Goal: Download file/media

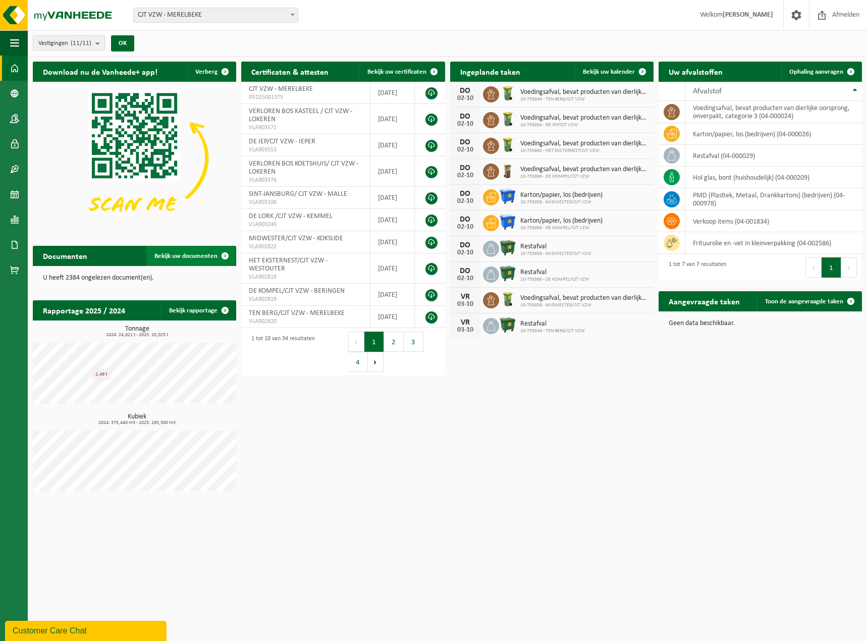
click at [206, 255] on span "Bekijk uw documenten" at bounding box center [185, 256] width 63 height 7
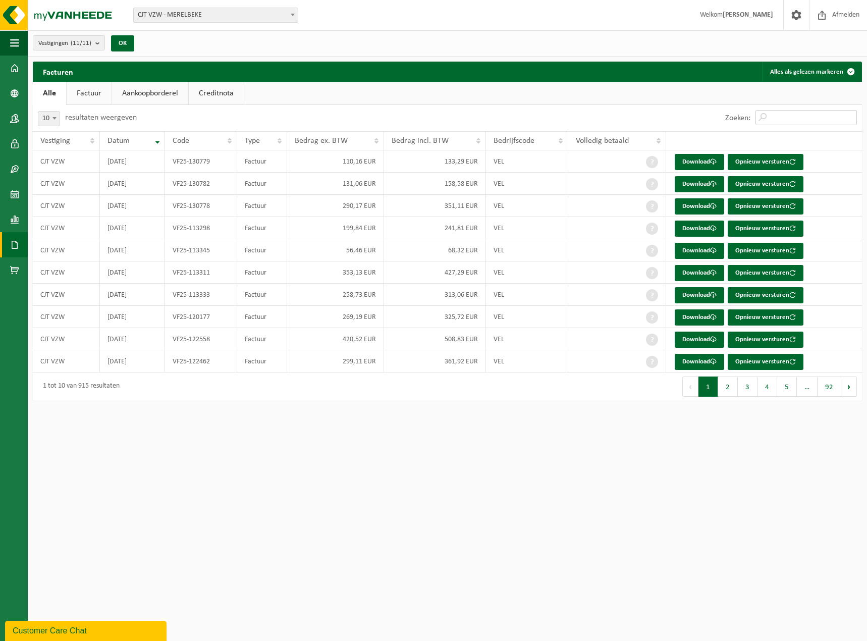
click at [774, 120] on input "Zoeken:" at bounding box center [806, 117] width 101 height 15
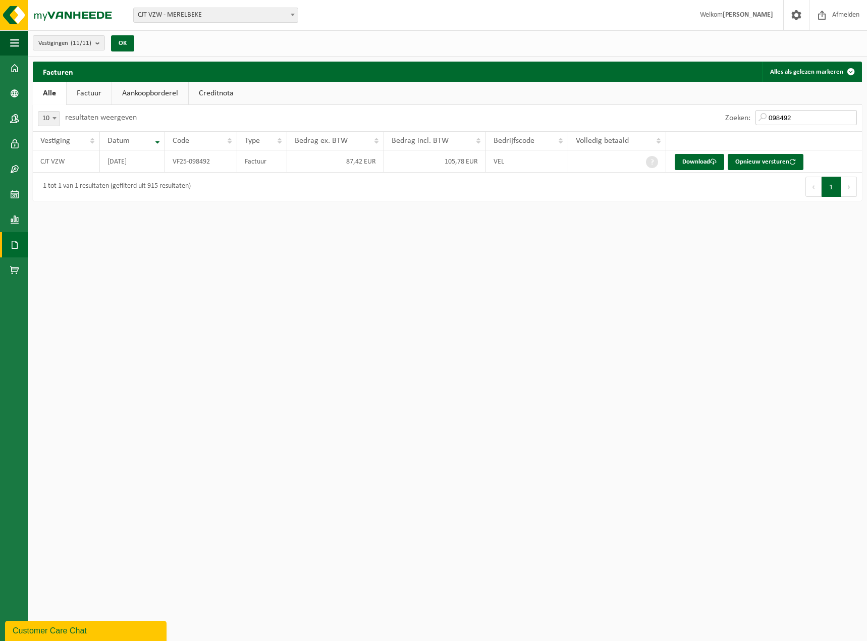
type input "098492"
click at [761, 164] on button "Opnieuw versturen" at bounding box center [766, 162] width 76 height 16
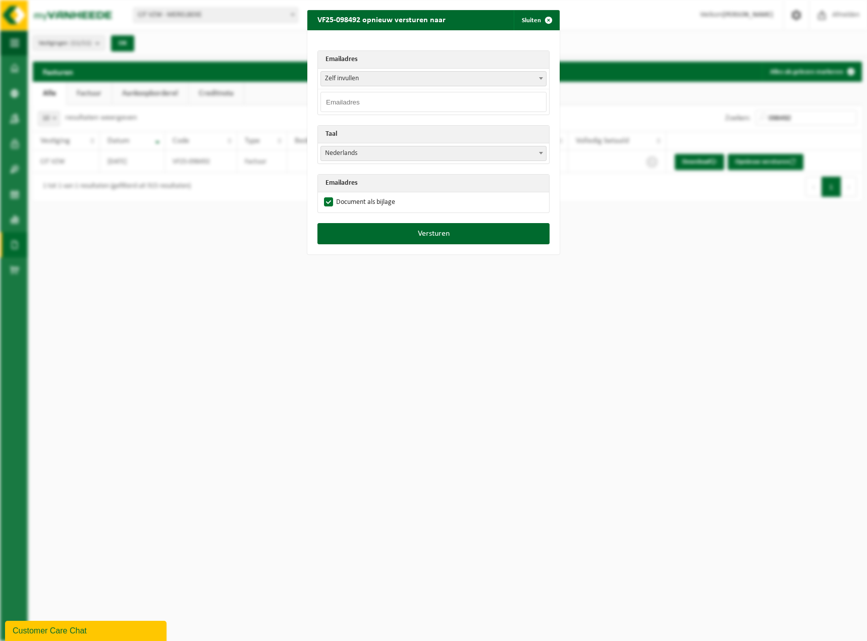
click at [354, 99] on input "email" at bounding box center [434, 102] width 226 height 20
type input "[EMAIL_ADDRESS][DOMAIN_NAME]"
click at [361, 78] on span "Zelf invullen" at bounding box center [433, 79] width 225 height 14
select select "[EMAIL_ADDRESS][DOMAIN_NAME]"
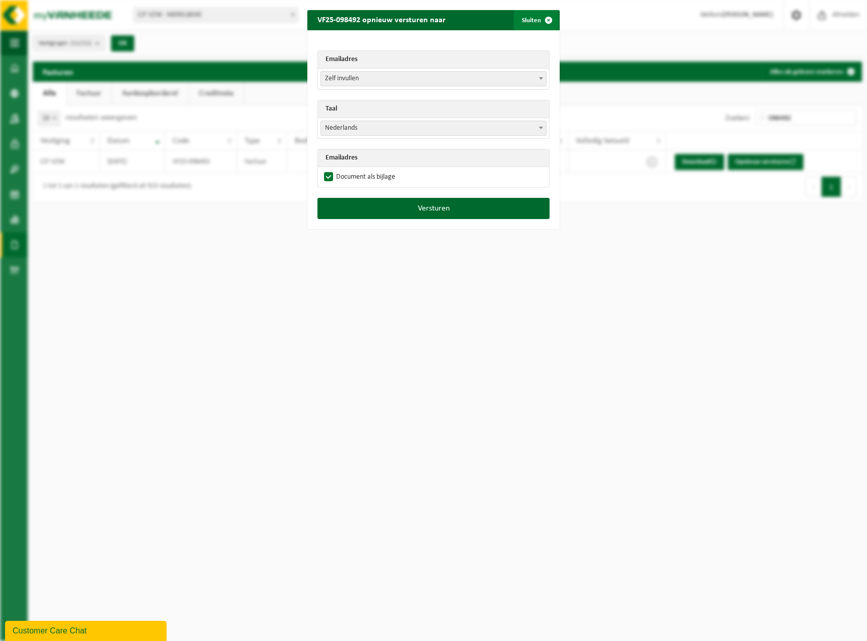
click at [528, 22] on button "Sluiten" at bounding box center [536, 20] width 45 height 20
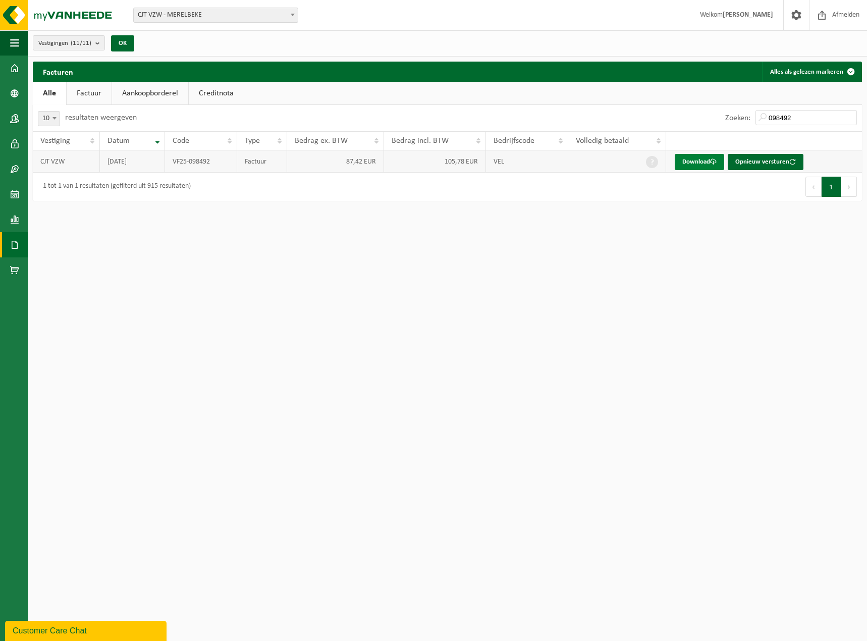
click at [692, 154] on link "Download" at bounding box center [699, 162] width 49 height 16
drag, startPoint x: 801, startPoint y: 119, endPoint x: 745, endPoint y: 121, distance: 56.6
click at [745, 121] on div "Zoeken: 098492" at bounding box center [791, 118] width 142 height 26
click at [695, 166] on link "Download" at bounding box center [699, 162] width 49 height 16
drag, startPoint x: 792, startPoint y: 117, endPoint x: 754, endPoint y: 118, distance: 37.4
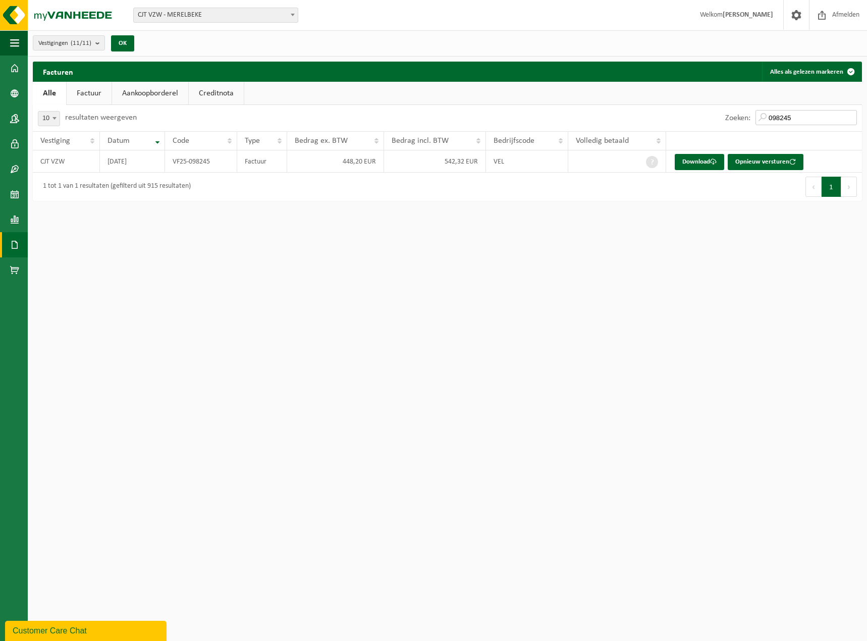
click at [754, 118] on div "Zoeken: 098245" at bounding box center [791, 118] width 142 height 26
click at [705, 159] on link "Download" at bounding box center [699, 162] width 49 height 16
drag, startPoint x: 797, startPoint y: 119, endPoint x: 747, endPoint y: 119, distance: 50.0
click at [747, 119] on div "Zoeken: 098258" at bounding box center [791, 118] width 142 height 26
type input "098268"
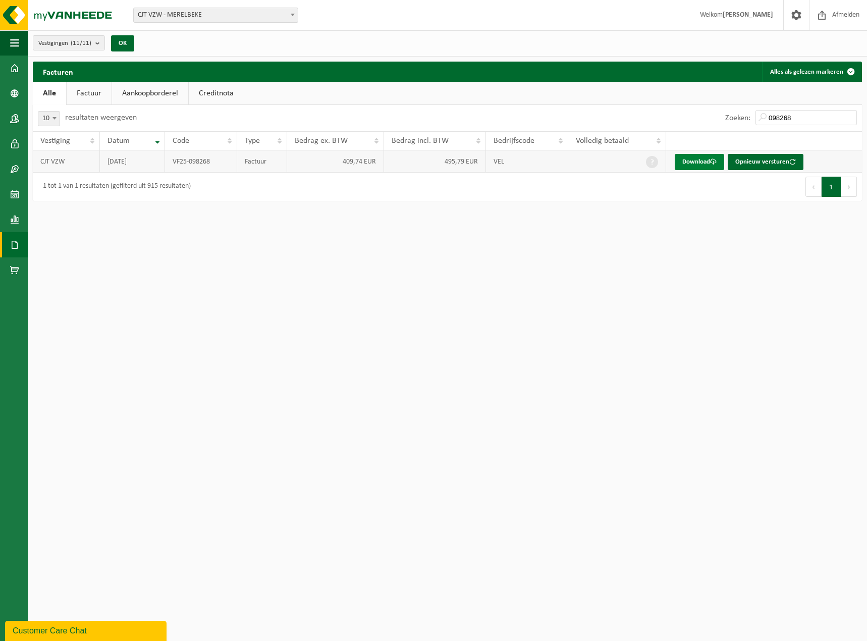
click at [701, 162] on link "Download" at bounding box center [699, 162] width 49 height 16
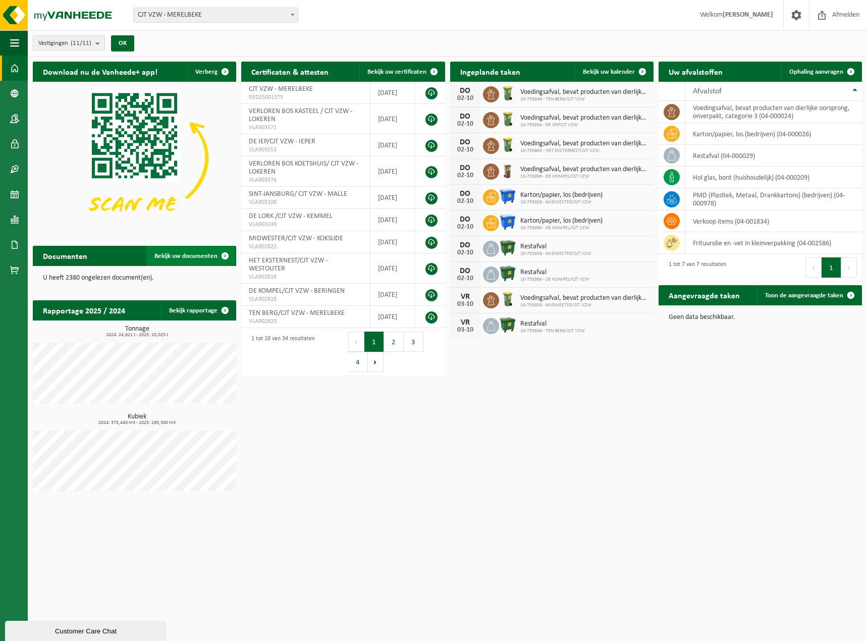
click at [176, 253] on span "Bekijk uw documenten" at bounding box center [185, 256] width 63 height 7
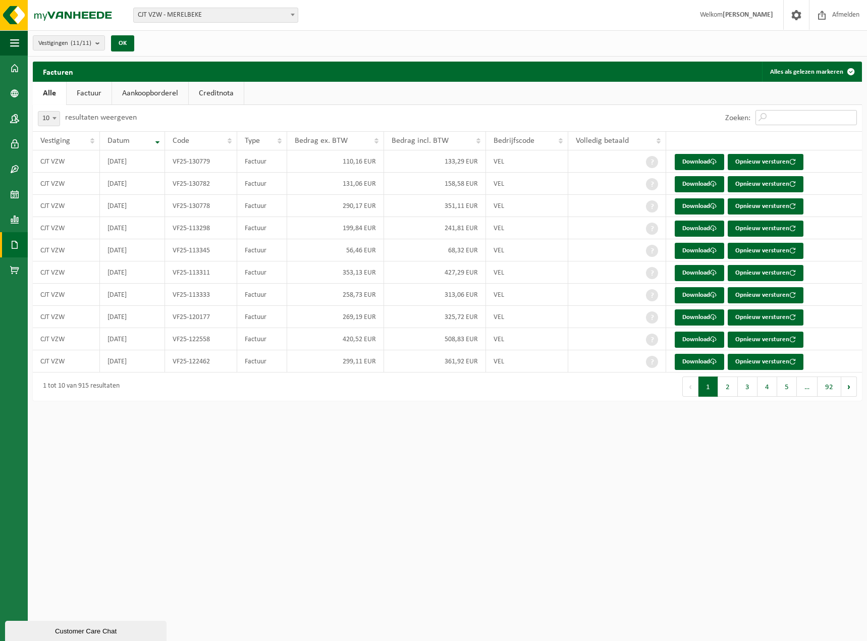
click at [769, 118] on input "Zoeken:" at bounding box center [806, 117] width 101 height 15
click at [776, 118] on input "Zoeken:" at bounding box center [806, 117] width 101 height 15
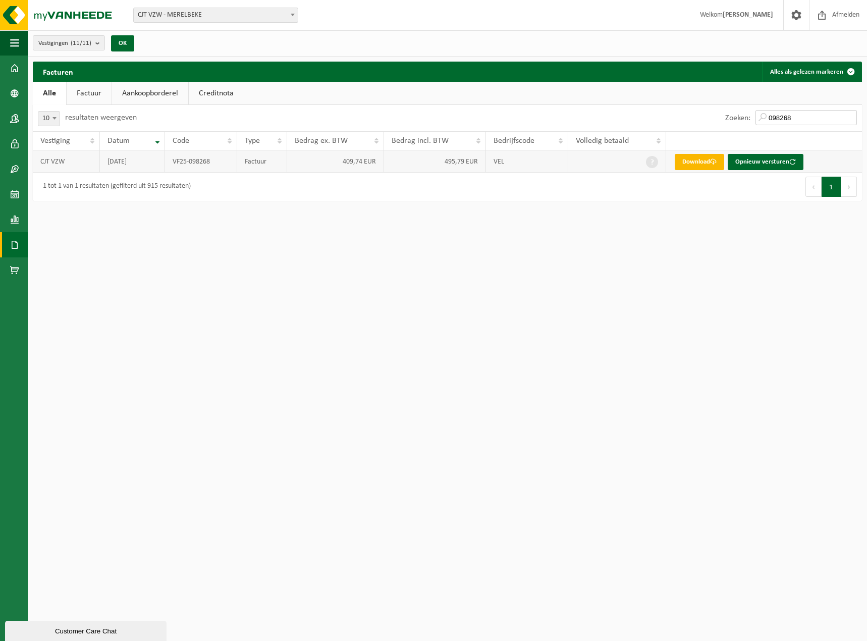
type input "098268"
click at [689, 163] on link "Download" at bounding box center [699, 162] width 49 height 16
drag, startPoint x: 792, startPoint y: 118, endPoint x: 756, endPoint y: 118, distance: 35.8
click at [756, 118] on input "098268" at bounding box center [806, 117] width 101 height 15
click at [801, 116] on input "098268" at bounding box center [806, 117] width 101 height 15
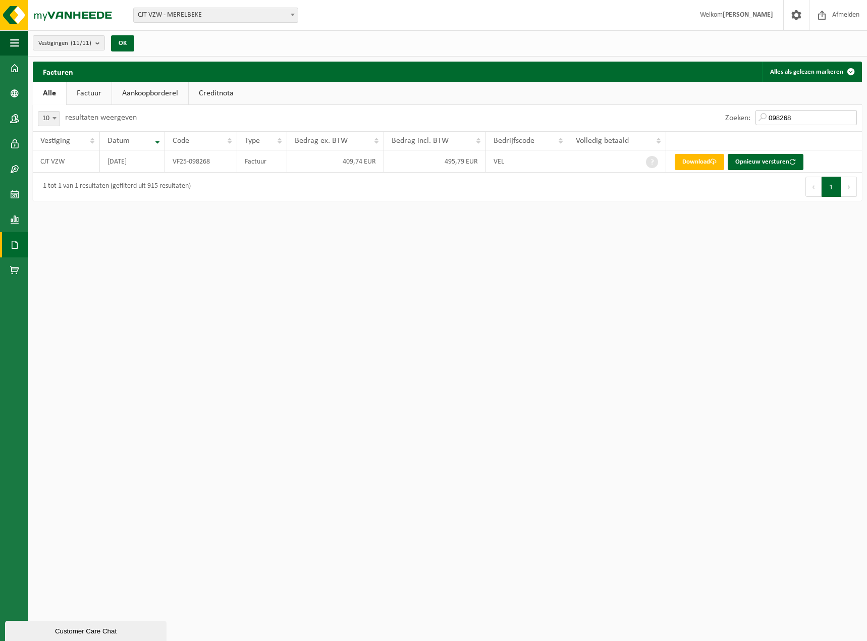
drag, startPoint x: 801, startPoint y: 116, endPoint x: 764, endPoint y: 120, distance: 37.1
click at [764, 120] on input "098268" at bounding box center [806, 117] width 101 height 15
click at [695, 160] on link "Download" at bounding box center [699, 162] width 49 height 16
drag, startPoint x: 801, startPoint y: 115, endPoint x: 748, endPoint y: 118, distance: 53.1
click at [748, 118] on div "Zoeken: 106819" at bounding box center [791, 118] width 142 height 26
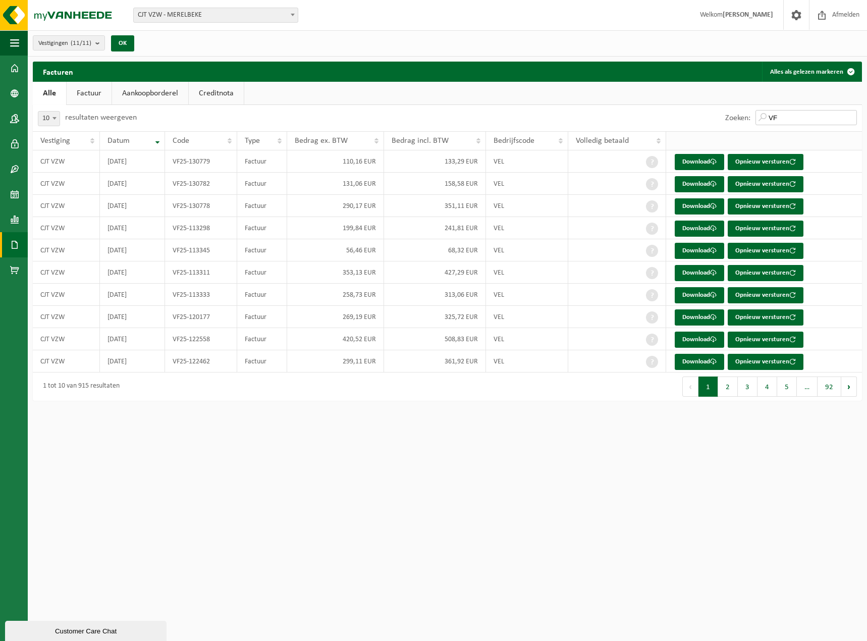
type input "V"
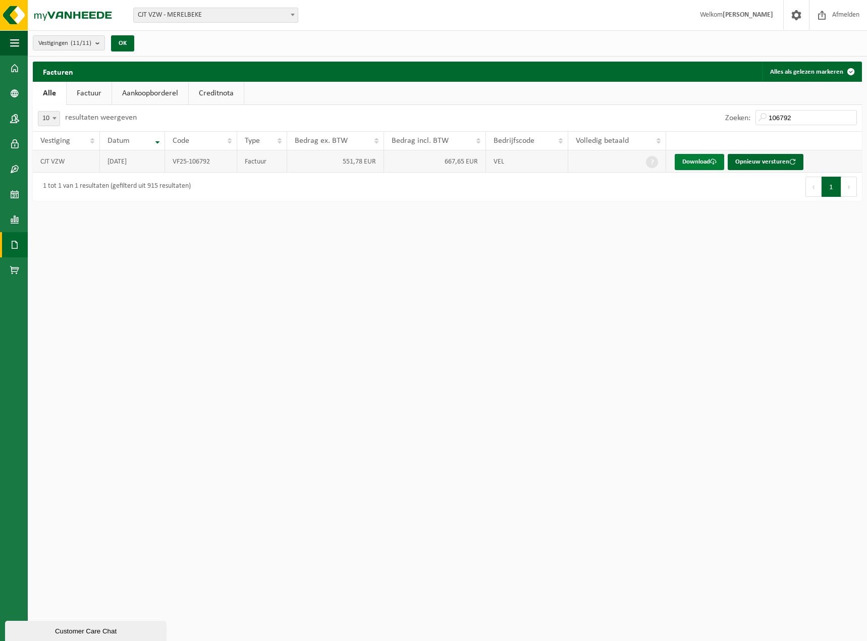
click at [701, 162] on link "Download" at bounding box center [699, 162] width 49 height 16
click at [697, 166] on link "Download" at bounding box center [699, 162] width 49 height 16
drag, startPoint x: 808, startPoint y: 117, endPoint x: 729, endPoint y: 118, distance: 78.8
click at [729, 118] on div "Zoeken: 106792" at bounding box center [791, 118] width 142 height 26
click at [701, 162] on link "Download" at bounding box center [699, 162] width 49 height 16
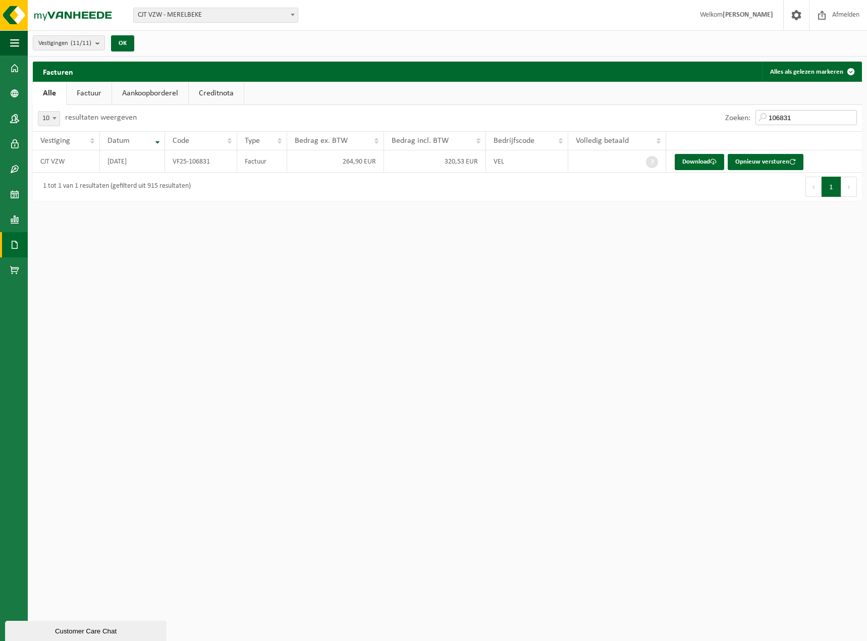
click at [791, 117] on input "106831" at bounding box center [806, 117] width 101 height 15
drag, startPoint x: 791, startPoint y: 117, endPoint x: 731, endPoint y: 116, distance: 59.1
click at [731, 116] on div "Zoeken: 106831" at bounding box center [791, 118] width 142 height 26
type input "109913"
click at [697, 166] on link "Download" at bounding box center [699, 162] width 49 height 16
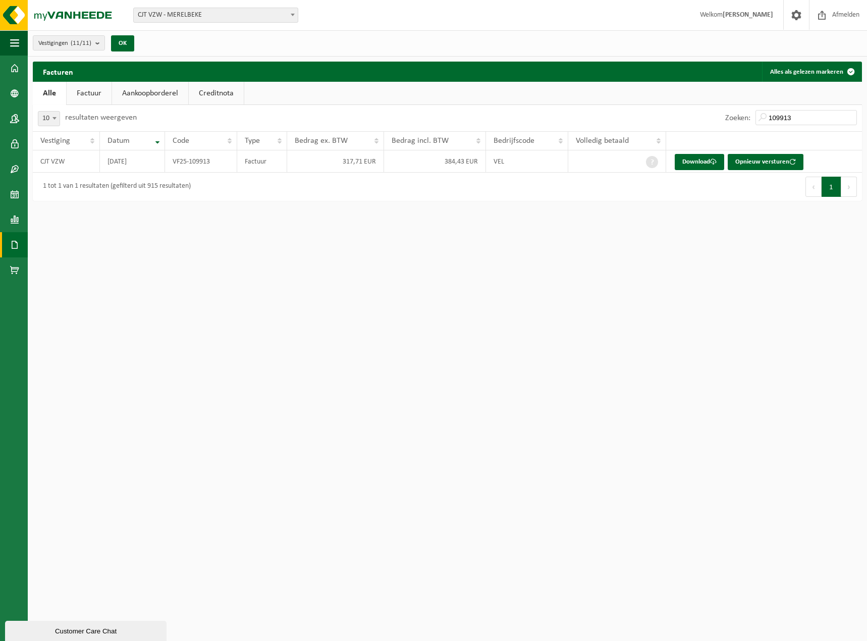
click at [93, 97] on link "Factuur" at bounding box center [89, 93] width 45 height 23
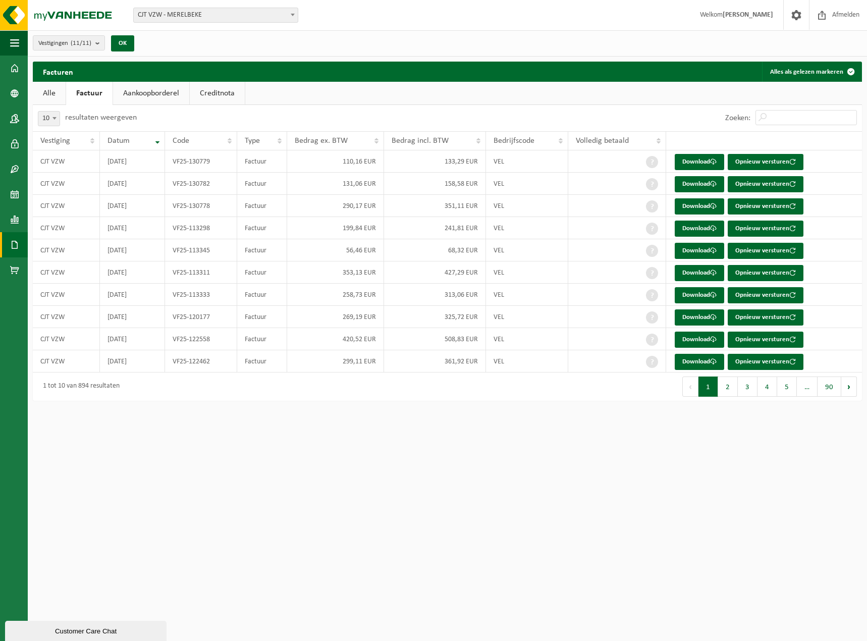
click at [212, 93] on link "Creditnota" at bounding box center [217, 93] width 55 height 23
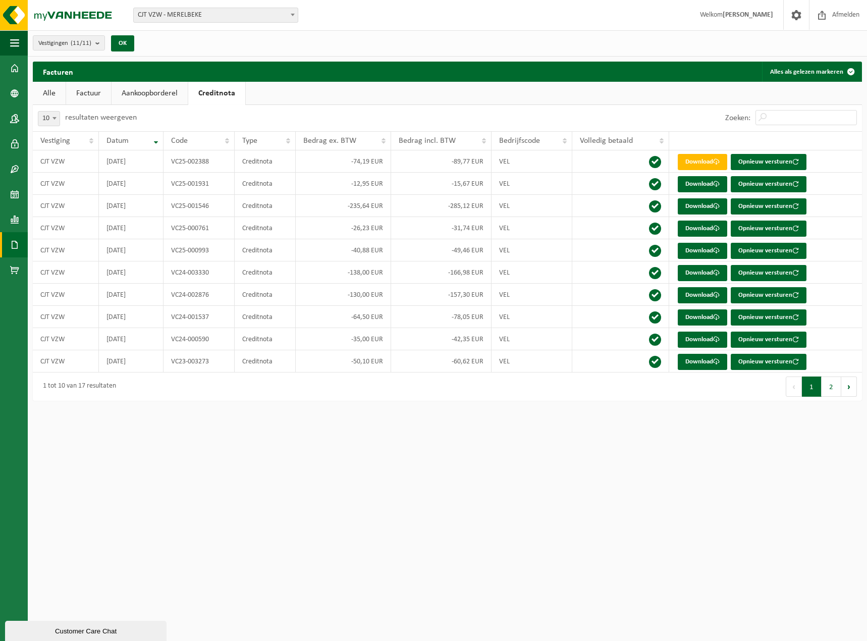
click at [134, 95] on link "Aankoopborderel" at bounding box center [150, 93] width 76 height 23
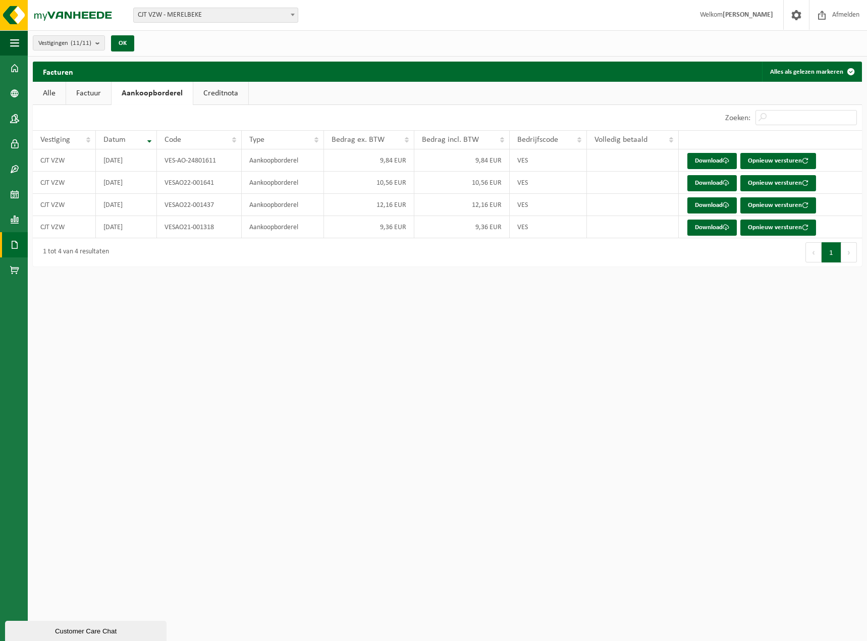
click at [90, 94] on link "Factuur" at bounding box center [88, 93] width 45 height 23
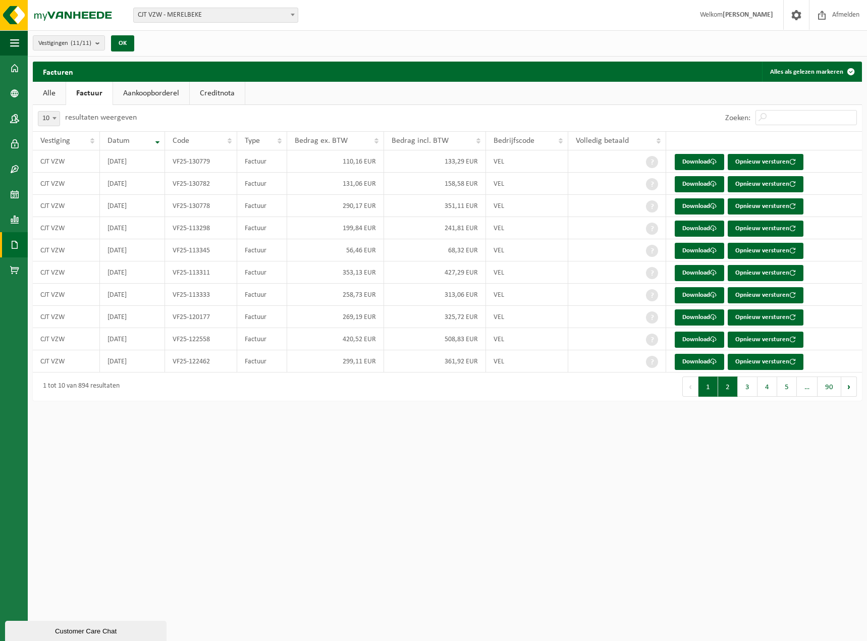
click at [728, 393] on button "2" at bounding box center [728, 387] width 20 height 20
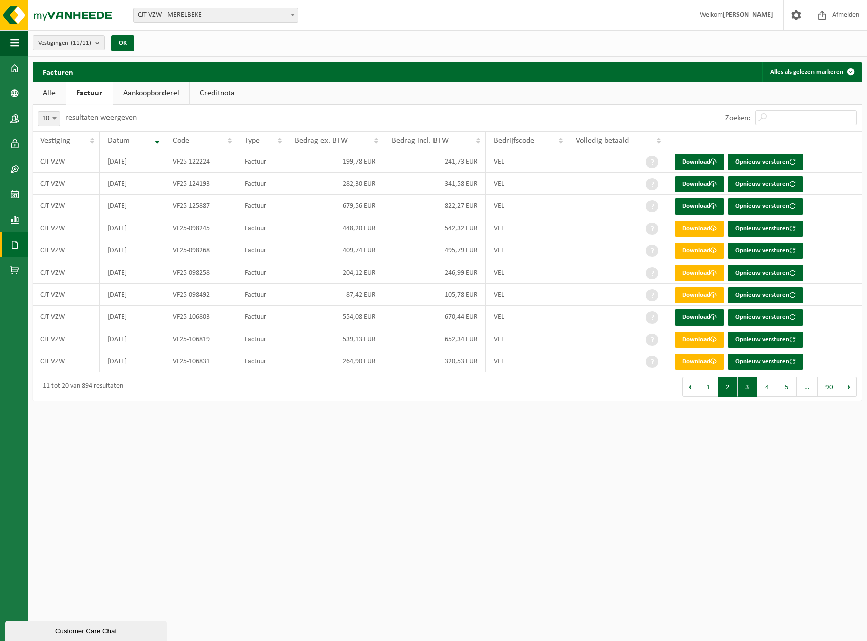
click at [744, 391] on button "3" at bounding box center [748, 387] width 20 height 20
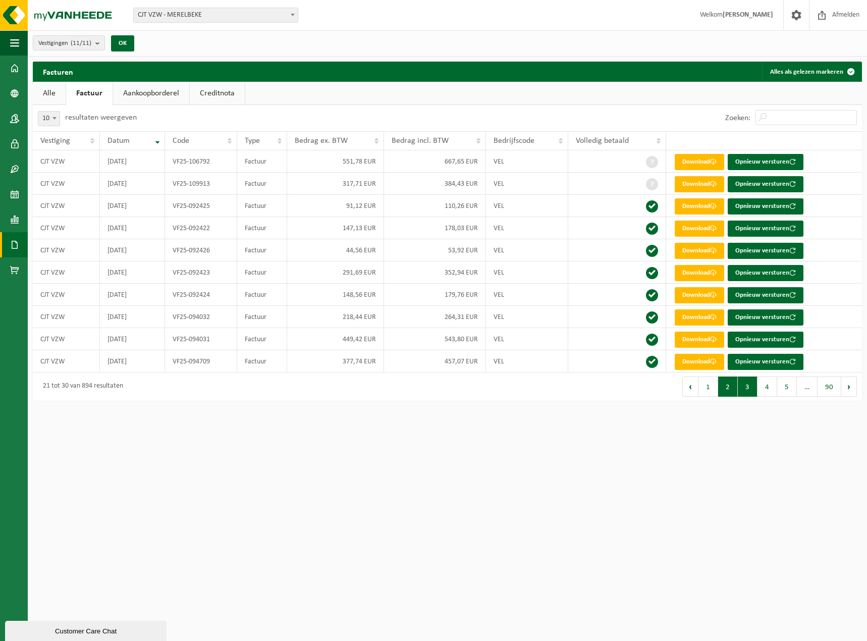
click at [729, 391] on button "2" at bounding box center [728, 387] width 20 height 20
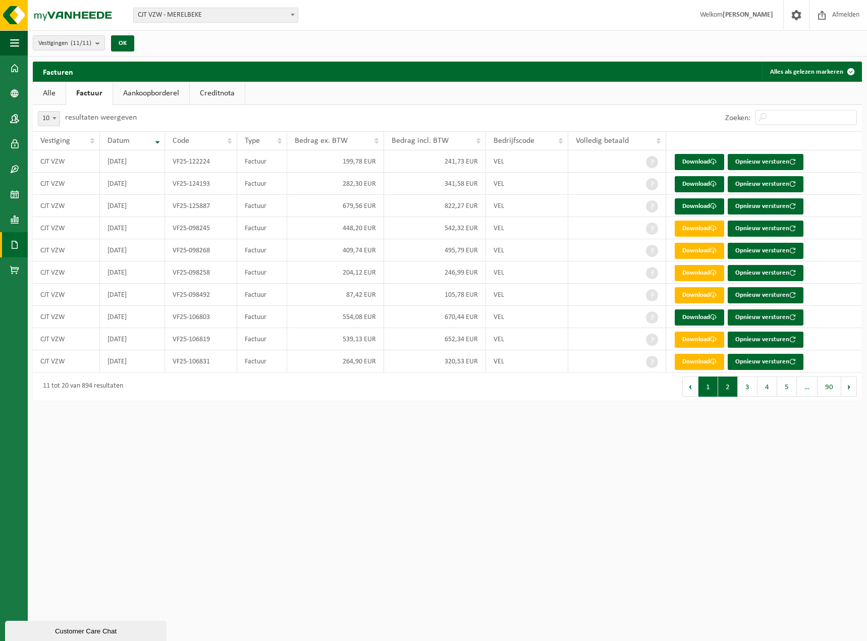
click at [709, 392] on button "1" at bounding box center [709, 387] width 20 height 20
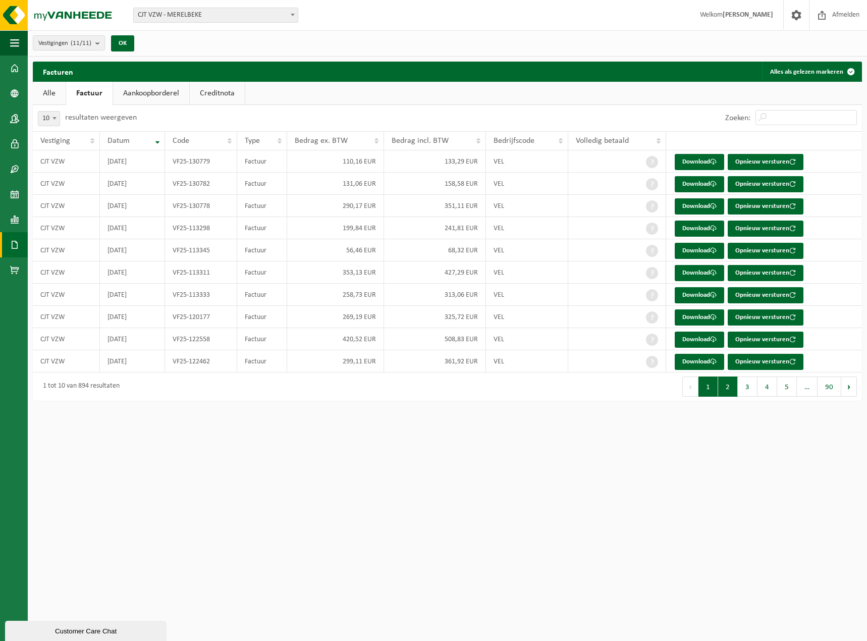
click at [729, 392] on button "2" at bounding box center [728, 387] width 20 height 20
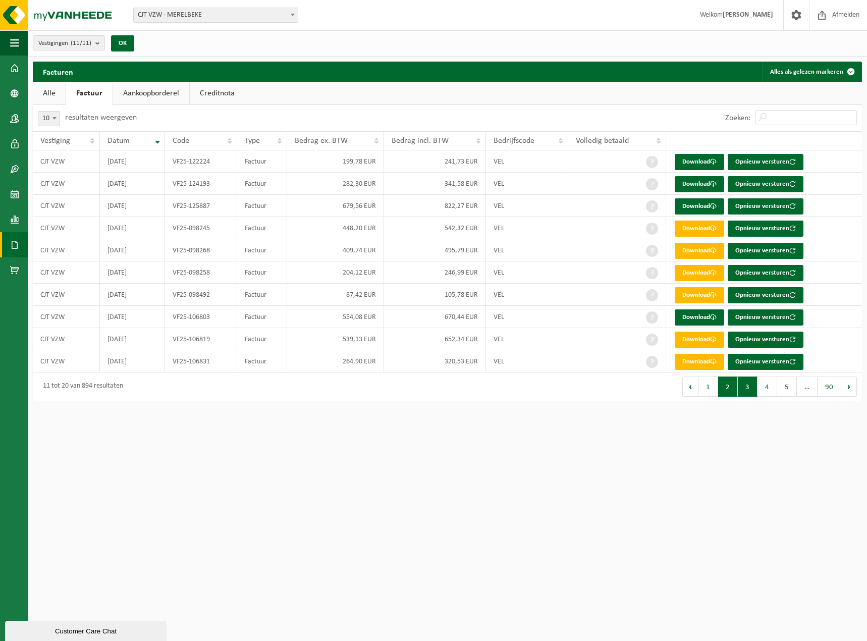
click at [749, 387] on button "3" at bounding box center [748, 387] width 20 height 20
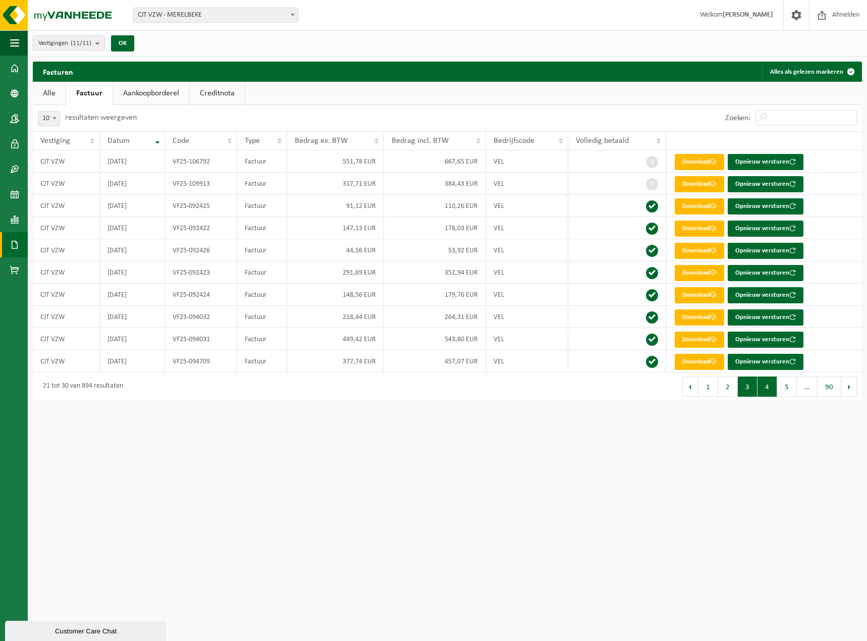
click at [769, 387] on button "4" at bounding box center [768, 387] width 20 height 20
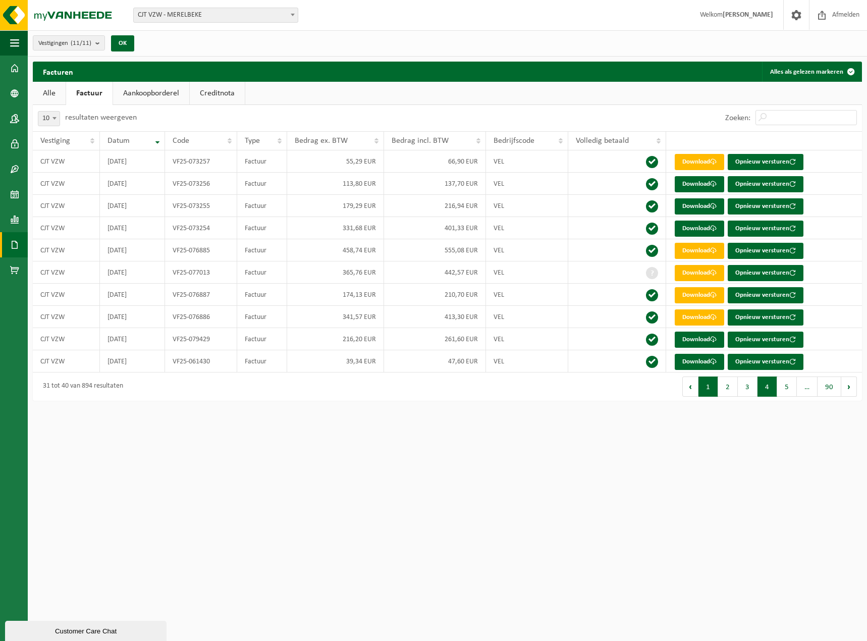
click at [709, 390] on button "1" at bounding box center [709, 387] width 20 height 20
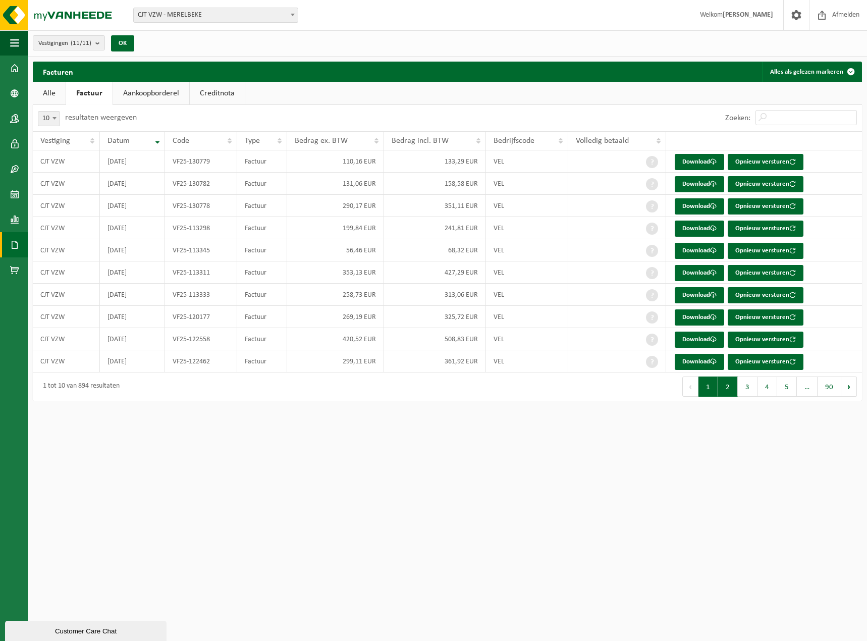
click at [730, 384] on button "2" at bounding box center [728, 387] width 20 height 20
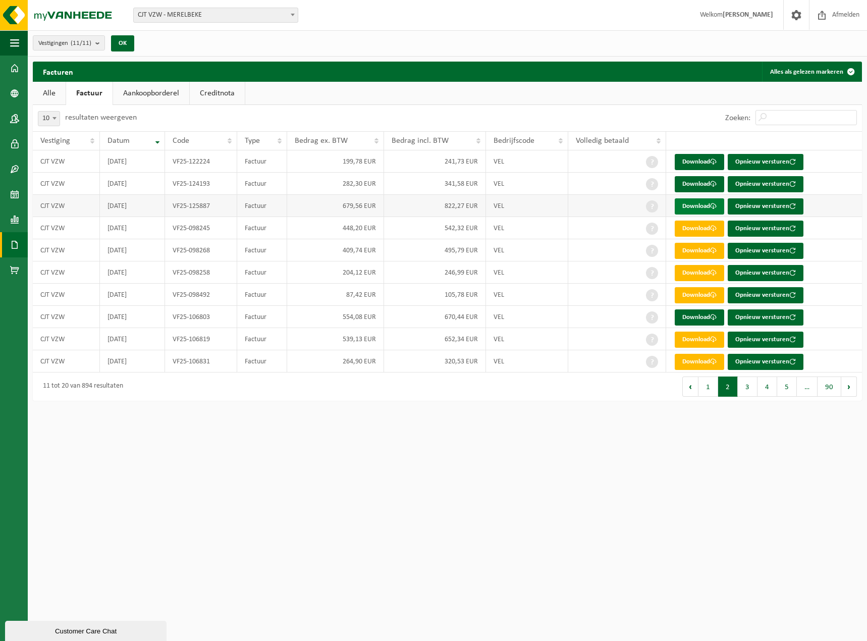
click at [687, 205] on link "Download" at bounding box center [699, 206] width 49 height 16
click at [694, 178] on link "Download" at bounding box center [699, 184] width 49 height 16
click at [702, 160] on link "Download" at bounding box center [699, 162] width 49 height 16
click at [711, 392] on button "1" at bounding box center [709, 387] width 20 height 20
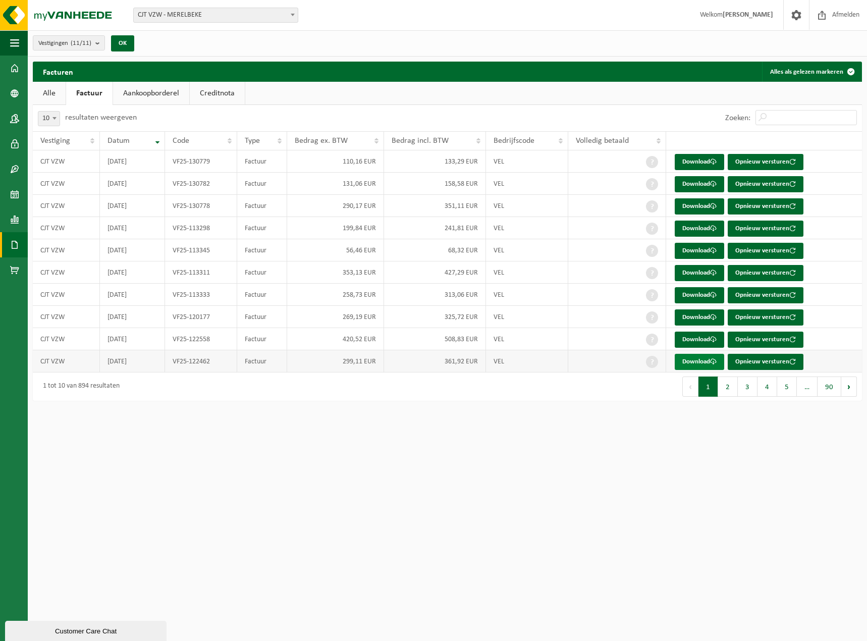
click at [693, 364] on link "Download" at bounding box center [699, 362] width 49 height 16
click at [702, 339] on link "Download" at bounding box center [699, 340] width 49 height 16
click at [699, 312] on link "Download" at bounding box center [699, 317] width 49 height 16
click at [700, 293] on link "Download" at bounding box center [699, 295] width 49 height 16
click at [699, 271] on link "Download" at bounding box center [699, 273] width 49 height 16
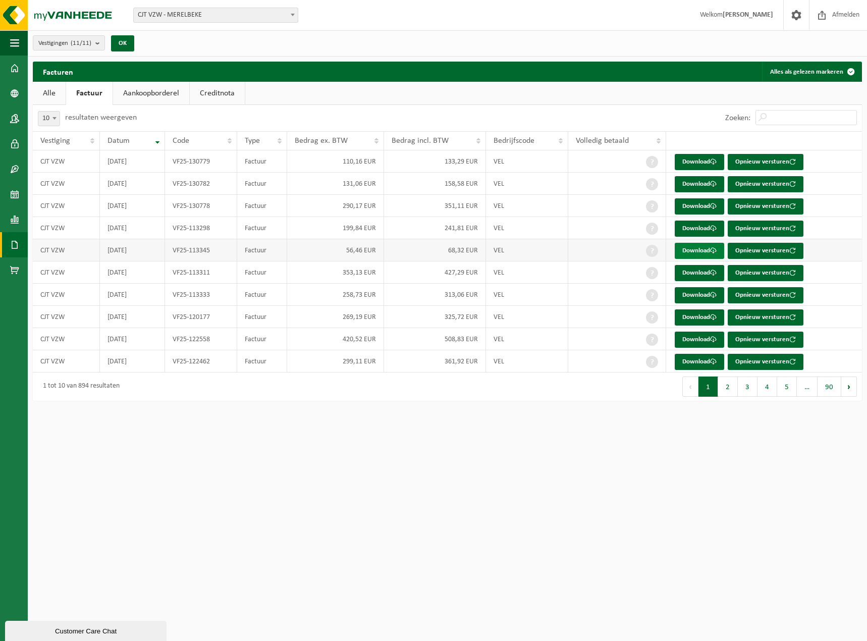
click at [701, 249] on link "Download" at bounding box center [699, 251] width 49 height 16
click at [701, 225] on link "Download" at bounding box center [699, 229] width 49 height 16
click at [700, 205] on link "Download" at bounding box center [699, 206] width 49 height 16
click at [699, 183] on link "Download" at bounding box center [699, 184] width 49 height 16
click at [698, 161] on link "Download" at bounding box center [699, 162] width 49 height 16
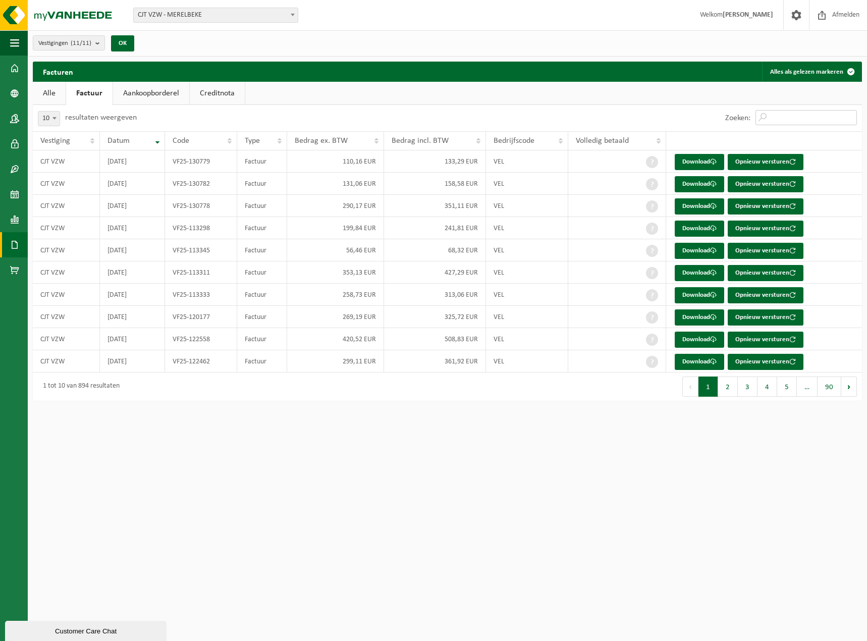
click at [774, 116] on input "Zoeken:" at bounding box center [806, 117] width 101 height 15
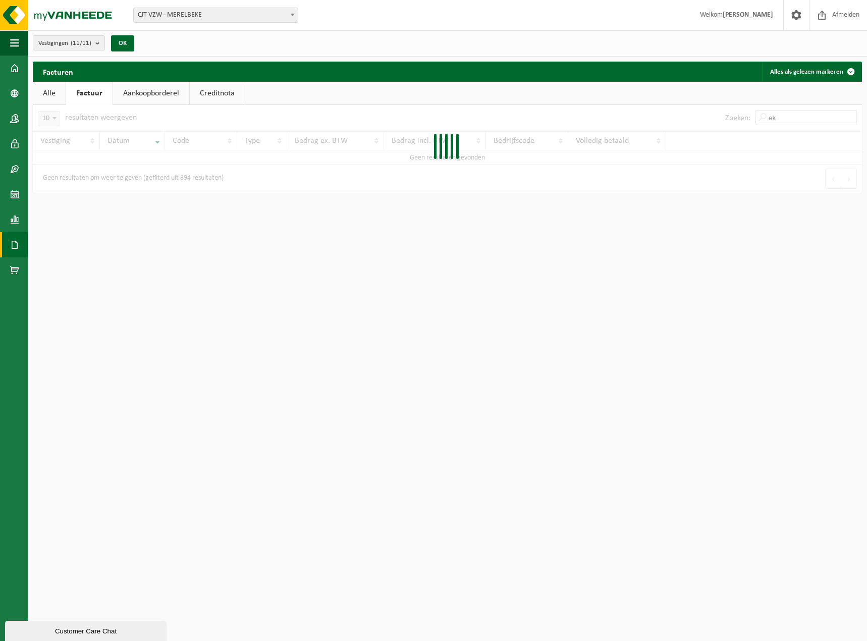
type input "e"
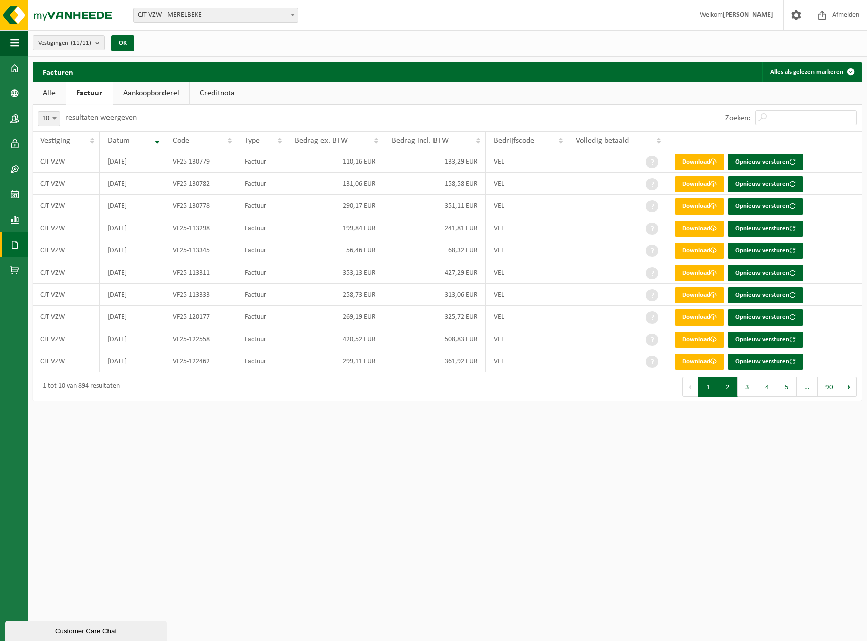
click at [728, 392] on button "2" at bounding box center [728, 387] width 20 height 20
click at [709, 389] on button "1" at bounding box center [709, 387] width 20 height 20
